Goal: Browse casually: Explore the website without a specific task or goal

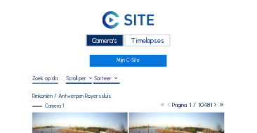
click at [105, 42] on div "Camera's" at bounding box center [105, 40] width 37 height 12
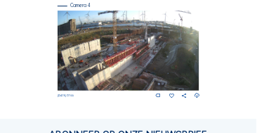
scroll to position [625, 0]
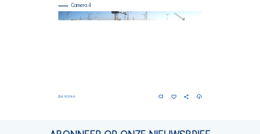
scroll to position [608, 0]
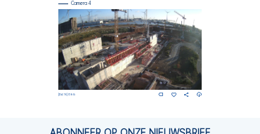
click at [148, 69] on img at bounding box center [130, 49] width 144 height 81
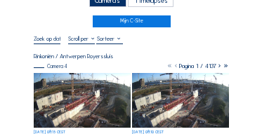
scroll to position [42, 0]
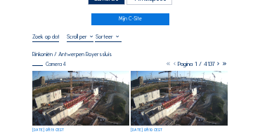
click at [75, 98] on img at bounding box center [80, 98] width 97 height 55
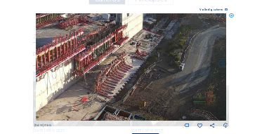
drag, startPoint x: 167, startPoint y: 57, endPoint x: 97, endPoint y: 79, distance: 73.0
click at [97, 79] on img at bounding box center [131, 67] width 191 height 108
drag, startPoint x: 122, startPoint y: 81, endPoint x: 151, endPoint y: 81, distance: 28.8
click at [156, 81] on img at bounding box center [131, 67] width 191 height 108
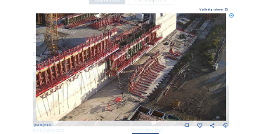
drag, startPoint x: 125, startPoint y: 82, endPoint x: 158, endPoint y: 77, distance: 33.4
click at [158, 77] on img at bounding box center [131, 67] width 191 height 108
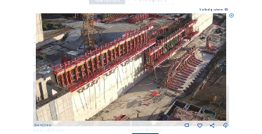
drag, startPoint x: 115, startPoint y: 80, endPoint x: 127, endPoint y: 79, distance: 12.0
click at [127, 79] on img at bounding box center [131, 67] width 191 height 108
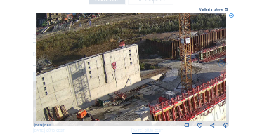
drag, startPoint x: 75, startPoint y: 35, endPoint x: 164, endPoint y: 75, distance: 97.0
click at [164, 75] on img at bounding box center [131, 67] width 191 height 108
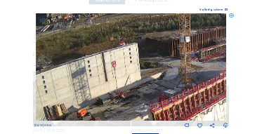
drag, startPoint x: 154, startPoint y: 80, endPoint x: 143, endPoint y: 33, distance: 48.4
click at [143, 34] on img at bounding box center [131, 67] width 191 height 108
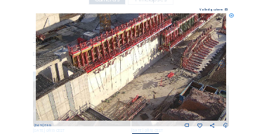
drag, startPoint x: 168, startPoint y: 79, endPoint x: 102, endPoint y: 68, distance: 67.1
click at [102, 68] on img at bounding box center [131, 67] width 191 height 108
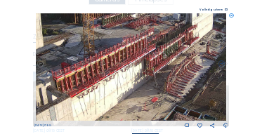
drag, startPoint x: 162, startPoint y: 79, endPoint x: 155, endPoint y: 91, distance: 12.9
click at [155, 91] on img at bounding box center [131, 67] width 191 height 108
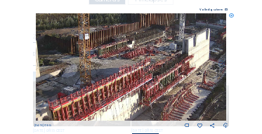
drag, startPoint x: 136, startPoint y: 69, endPoint x: 139, endPoint y: 88, distance: 19.2
click at [139, 88] on img at bounding box center [131, 67] width 191 height 108
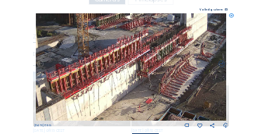
drag, startPoint x: 136, startPoint y: 85, endPoint x: 134, endPoint y: 56, distance: 29.6
click at [134, 56] on img at bounding box center [131, 67] width 191 height 108
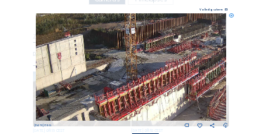
drag, startPoint x: 62, startPoint y: 47, endPoint x: 110, endPoint y: 71, distance: 54.1
click at [110, 71] on img at bounding box center [131, 67] width 191 height 108
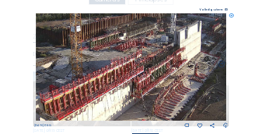
drag, startPoint x: 110, startPoint y: 71, endPoint x: 47, endPoint y: 70, distance: 63.3
click at [47, 70] on img at bounding box center [131, 67] width 191 height 108
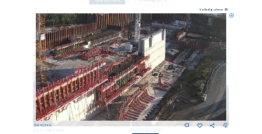
drag, startPoint x: 67, startPoint y: 79, endPoint x: 53, endPoint y: 82, distance: 14.3
click at [53, 82] on img at bounding box center [131, 67] width 191 height 108
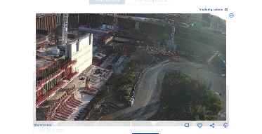
drag, startPoint x: 137, startPoint y: 75, endPoint x: 91, endPoint y: 75, distance: 46.4
click at [91, 75] on img at bounding box center [131, 67] width 191 height 108
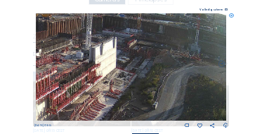
drag, startPoint x: 113, startPoint y: 77, endPoint x: 145, endPoint y: 82, distance: 32.0
click at [145, 82] on img at bounding box center [131, 67] width 191 height 108
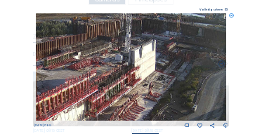
drag, startPoint x: 107, startPoint y: 72, endPoint x: 146, endPoint y: 73, distance: 38.7
click at [146, 73] on img at bounding box center [131, 67] width 191 height 108
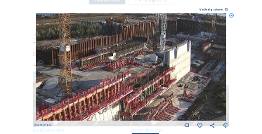
drag, startPoint x: 89, startPoint y: 69, endPoint x: 148, endPoint y: 37, distance: 67.0
click at [158, 29] on img at bounding box center [131, 67] width 191 height 108
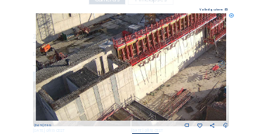
drag, startPoint x: 129, startPoint y: 79, endPoint x: 174, endPoint y: 43, distance: 57.6
click at [174, 43] on img at bounding box center [131, 67] width 191 height 108
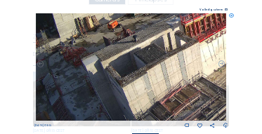
drag, startPoint x: 167, startPoint y: 49, endPoint x: 211, endPoint y: 28, distance: 48.4
click at [212, 28] on img at bounding box center [131, 67] width 191 height 108
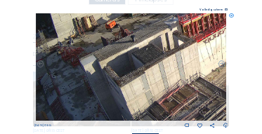
drag, startPoint x: 169, startPoint y: 51, endPoint x: 169, endPoint y: 41, distance: 9.2
click at [169, 41] on img at bounding box center [131, 67] width 191 height 108
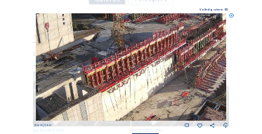
drag, startPoint x: 165, startPoint y: 46, endPoint x: 129, endPoint y: 77, distance: 47.4
click at [70, 95] on img at bounding box center [131, 67] width 191 height 108
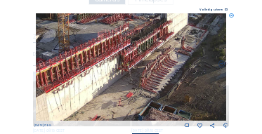
drag, startPoint x: 173, startPoint y: 58, endPoint x: 119, endPoint y: 58, distance: 54.2
click at [119, 58] on img at bounding box center [131, 67] width 191 height 108
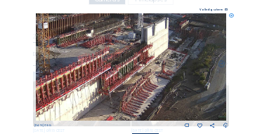
drag, startPoint x: 128, startPoint y: 50, endPoint x: 108, endPoint y: 74, distance: 31.4
click at [108, 74] on img at bounding box center [131, 67] width 191 height 108
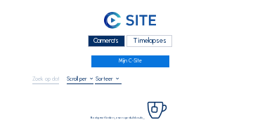
click at [115, 44] on div "Camera's" at bounding box center [106, 41] width 37 height 12
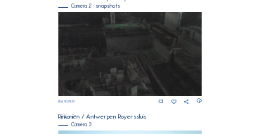
scroll to position [454, 0]
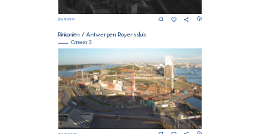
click at [120, 78] on img at bounding box center [130, 89] width 144 height 81
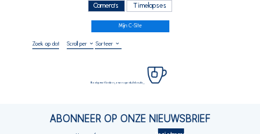
scroll to position [42, 0]
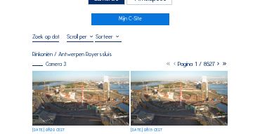
click at [86, 82] on img at bounding box center [80, 98] width 97 height 55
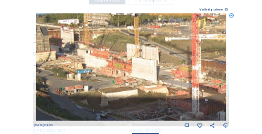
drag, startPoint x: 97, startPoint y: 67, endPoint x: 97, endPoint y: 76, distance: 9.1
click at [98, 77] on img at bounding box center [131, 67] width 191 height 108
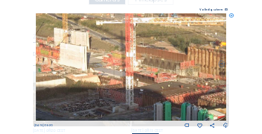
drag, startPoint x: 138, startPoint y: 77, endPoint x: 62, endPoint y: 65, distance: 77.0
click at [62, 65] on img at bounding box center [131, 67] width 191 height 108
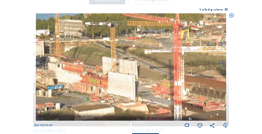
drag, startPoint x: 70, startPoint y: 68, endPoint x: 112, endPoint y: 87, distance: 45.9
click at [112, 87] on img at bounding box center [131, 67] width 191 height 108
click at [231, 17] on icon at bounding box center [231, 15] width 5 height 5
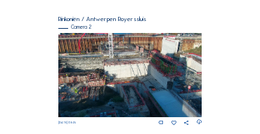
scroll to position [127, 0]
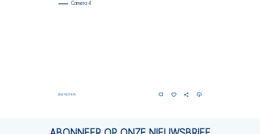
scroll to position [608, 0]
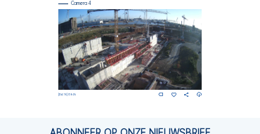
click at [153, 69] on img at bounding box center [130, 49] width 144 height 81
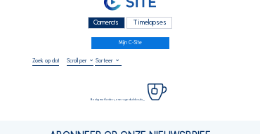
scroll to position [56, 0]
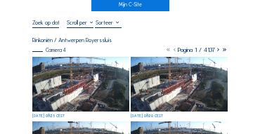
click at [91, 75] on img at bounding box center [80, 84] width 97 height 55
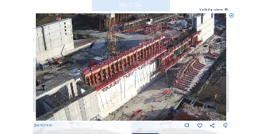
drag, startPoint x: 49, startPoint y: 110, endPoint x: 96, endPoint y: 89, distance: 52.0
click at [49, 110] on img at bounding box center [131, 67] width 191 height 108
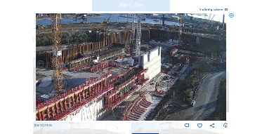
drag, startPoint x: 124, startPoint y: 80, endPoint x: 74, endPoint y: 115, distance: 60.7
click at [74, 115] on img at bounding box center [131, 67] width 191 height 108
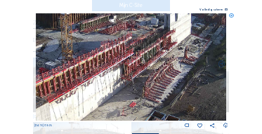
drag, startPoint x: 63, startPoint y: 101, endPoint x: 79, endPoint y: 70, distance: 34.9
click at [79, 70] on img at bounding box center [131, 67] width 191 height 108
drag, startPoint x: 63, startPoint y: 81, endPoint x: 143, endPoint y: 59, distance: 82.4
click at [143, 59] on img at bounding box center [131, 67] width 191 height 108
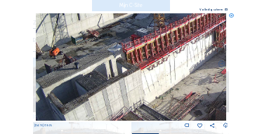
drag, startPoint x: 109, startPoint y: 77, endPoint x: 122, endPoint y: 66, distance: 16.9
click at [122, 66] on img at bounding box center [131, 67] width 191 height 108
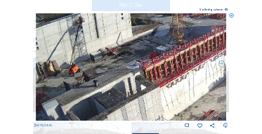
drag, startPoint x: 91, startPoint y: 70, endPoint x: 116, endPoint y: 89, distance: 31.6
click at [119, 94] on img at bounding box center [131, 67] width 191 height 108
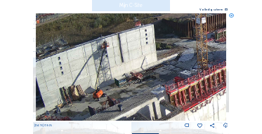
drag, startPoint x: 103, startPoint y: 72, endPoint x: 117, endPoint y: 89, distance: 22.4
click at [117, 89] on img at bounding box center [131, 67] width 191 height 108
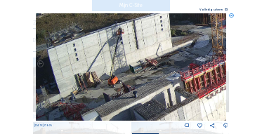
drag, startPoint x: 108, startPoint y: 80, endPoint x: 159, endPoint y: 70, distance: 51.7
click at [159, 70] on img at bounding box center [131, 67] width 191 height 108
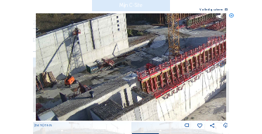
drag, startPoint x: 167, startPoint y: 76, endPoint x: 94, endPoint y: 76, distance: 73.8
click at [94, 76] on img at bounding box center [131, 67] width 191 height 108
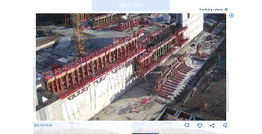
drag, startPoint x: 114, startPoint y: 76, endPoint x: 101, endPoint y: 77, distance: 12.7
click at [101, 77] on img at bounding box center [131, 67] width 191 height 108
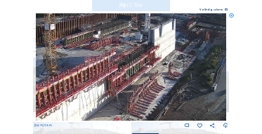
drag, startPoint x: 139, startPoint y: 89, endPoint x: 132, endPoint y: 96, distance: 10.9
click at [132, 96] on img at bounding box center [131, 67] width 191 height 108
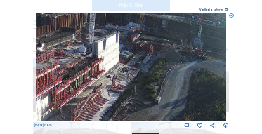
drag, startPoint x: 154, startPoint y: 78, endPoint x: 105, endPoint y: 89, distance: 50.3
click at [105, 89] on img at bounding box center [131, 67] width 191 height 108
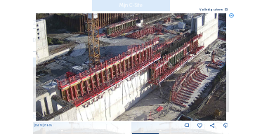
drag, startPoint x: 71, startPoint y: 81, endPoint x: 169, endPoint y: 58, distance: 100.5
click at [169, 58] on img at bounding box center [131, 67] width 191 height 108
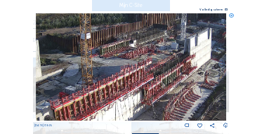
drag, startPoint x: 135, startPoint y: 58, endPoint x: 127, endPoint y: 79, distance: 21.8
click at [127, 79] on img at bounding box center [131, 67] width 191 height 108
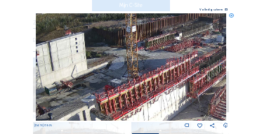
drag, startPoint x: 146, startPoint y: 74, endPoint x: 195, endPoint y: 66, distance: 49.8
click at [198, 66] on img at bounding box center [131, 67] width 191 height 108
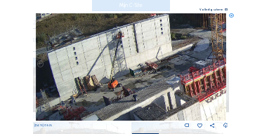
drag, startPoint x: 127, startPoint y: 75, endPoint x: 181, endPoint y: 62, distance: 56.3
click at [181, 62] on img at bounding box center [131, 67] width 191 height 108
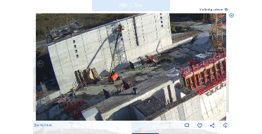
drag, startPoint x: 139, startPoint y: 70, endPoint x: 150, endPoint y: 46, distance: 26.8
click at [151, 37] on img at bounding box center [131, 67] width 191 height 108
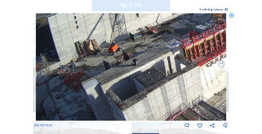
drag, startPoint x: 125, startPoint y: 77, endPoint x: 172, endPoint y: 39, distance: 59.5
click at [172, 38] on img at bounding box center [131, 67] width 191 height 108
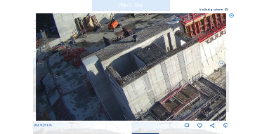
drag, startPoint x: 129, startPoint y: 70, endPoint x: 132, endPoint y: 53, distance: 17.8
click at [132, 53] on img at bounding box center [131, 67] width 191 height 108
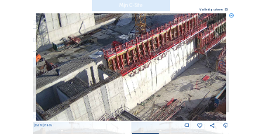
drag, startPoint x: 170, startPoint y: 68, endPoint x: 115, endPoint y: 93, distance: 60.8
click at [94, 101] on img at bounding box center [131, 67] width 191 height 108
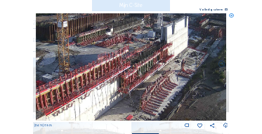
click at [119, 96] on img at bounding box center [131, 67] width 191 height 108
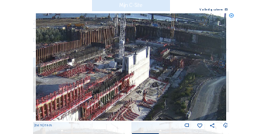
click at [135, 94] on img at bounding box center [131, 67] width 191 height 108
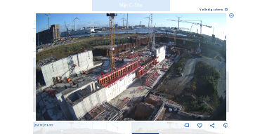
drag, startPoint x: 233, startPoint y: 17, endPoint x: 225, endPoint y: 30, distance: 15.8
click at [233, 17] on icon at bounding box center [231, 15] width 5 height 5
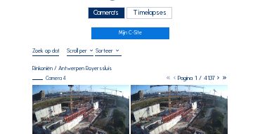
scroll to position [0, 0]
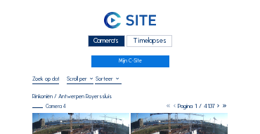
click at [108, 39] on div "Camera's" at bounding box center [106, 41] width 37 height 12
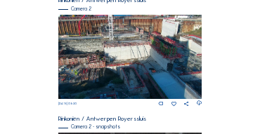
scroll to position [243, 0]
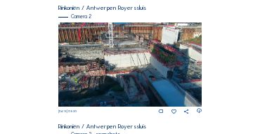
click at [172, 58] on img at bounding box center [130, 65] width 144 height 84
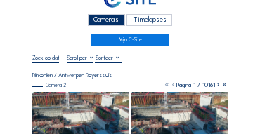
scroll to position [14, 0]
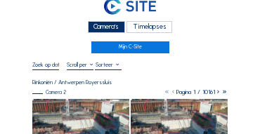
click at [117, 26] on div "Camera's" at bounding box center [106, 27] width 37 height 12
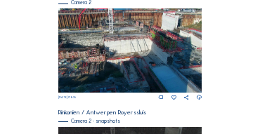
click at [110, 75] on img at bounding box center [130, 50] width 144 height 84
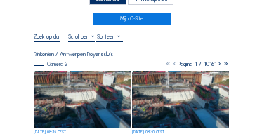
scroll to position [70, 0]
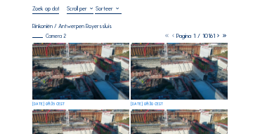
click at [72, 72] on img at bounding box center [80, 71] width 97 height 57
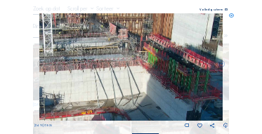
drag, startPoint x: 143, startPoint y: 71, endPoint x: 120, endPoint y: 73, distance: 23.3
click at [149, 77] on img at bounding box center [131, 67] width 184 height 108
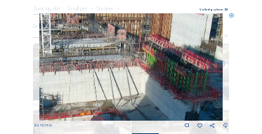
drag, startPoint x: 120, startPoint y: 73, endPoint x: 165, endPoint y: 73, distance: 45.7
click at [165, 73] on img at bounding box center [131, 67] width 184 height 108
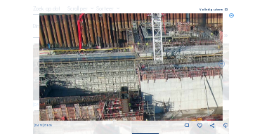
drag, startPoint x: 139, startPoint y: 67, endPoint x: 172, endPoint y: 69, distance: 32.4
click at [172, 69] on img at bounding box center [131, 67] width 184 height 108
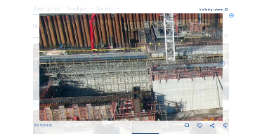
drag, startPoint x: 137, startPoint y: 69, endPoint x: 161, endPoint y: 69, distance: 23.9
click at [161, 69] on img at bounding box center [131, 67] width 184 height 108
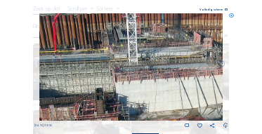
drag, startPoint x: 162, startPoint y: 69, endPoint x: 112, endPoint y: 70, distance: 50.0
click at [112, 70] on img at bounding box center [131, 67] width 184 height 108
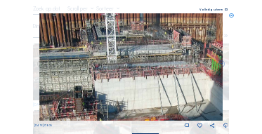
drag, startPoint x: 152, startPoint y: 77, endPoint x: 110, endPoint y: 75, distance: 42.3
click at [110, 63] on img at bounding box center [131, 67] width 184 height 108
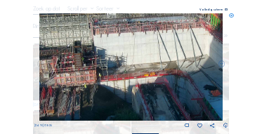
drag, startPoint x: 134, startPoint y: 51, endPoint x: 141, endPoint y: 63, distance: 13.5
click at [144, 44] on img at bounding box center [131, 67] width 184 height 108
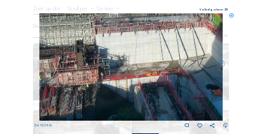
drag, startPoint x: 134, startPoint y: 73, endPoint x: 146, endPoint y: 41, distance: 34.5
click at [145, 41] on img at bounding box center [131, 67] width 184 height 108
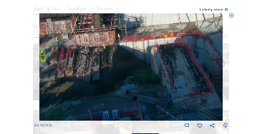
drag, startPoint x: 143, startPoint y: 60, endPoint x: 135, endPoint y: 63, distance: 8.9
click at [149, 56] on img at bounding box center [131, 67] width 184 height 108
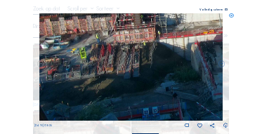
drag, startPoint x: 151, startPoint y: 68, endPoint x: 134, endPoint y: 68, distance: 16.2
click at [156, 68] on img at bounding box center [131, 67] width 184 height 108
click at [124, 67] on img at bounding box center [131, 67] width 184 height 108
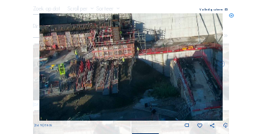
drag, startPoint x: 120, startPoint y: 70, endPoint x: 107, endPoint y: 80, distance: 16.5
click at [107, 80] on img at bounding box center [131, 67] width 184 height 108
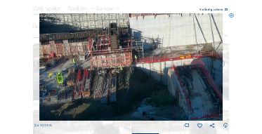
drag, startPoint x: 135, startPoint y: 61, endPoint x: 121, endPoint y: 69, distance: 16.1
click at [129, 67] on img at bounding box center [131, 67] width 184 height 108
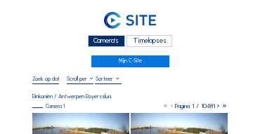
click at [113, 42] on div "Camera's" at bounding box center [106, 41] width 37 height 12
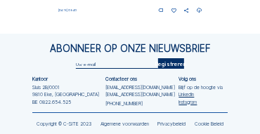
scroll to position [693, 0]
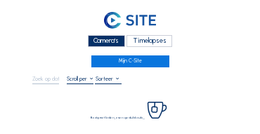
click at [110, 43] on div "Camera's" at bounding box center [106, 41] width 37 height 12
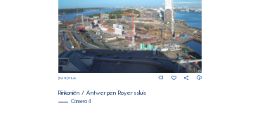
scroll to position [566, 0]
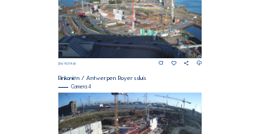
scroll to position [524, 0]
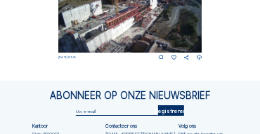
scroll to position [575, 0]
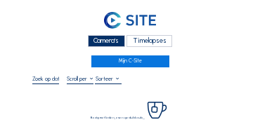
click at [115, 45] on div "Camera's" at bounding box center [106, 41] width 37 height 12
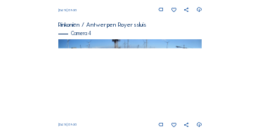
scroll to position [580, 0]
